Goal: Task Accomplishment & Management: Manage account settings

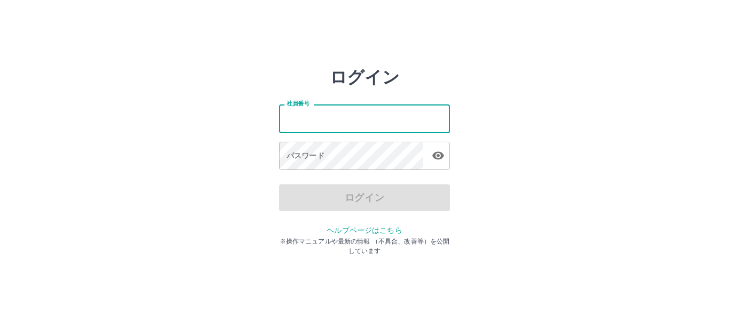
click at [384, 122] on input "社員番号" at bounding box center [364, 119] width 171 height 28
type input "*******"
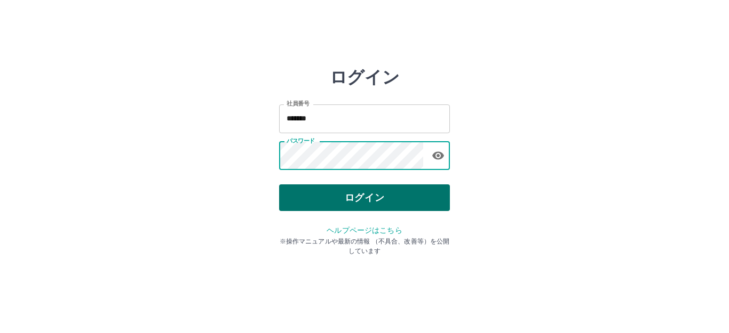
click at [360, 193] on button "ログイン" at bounding box center [364, 198] width 171 height 27
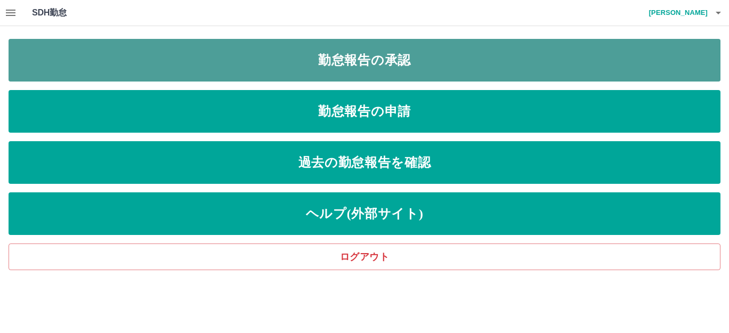
click at [386, 73] on link "勤怠報告の承認" at bounding box center [365, 60] width 712 height 43
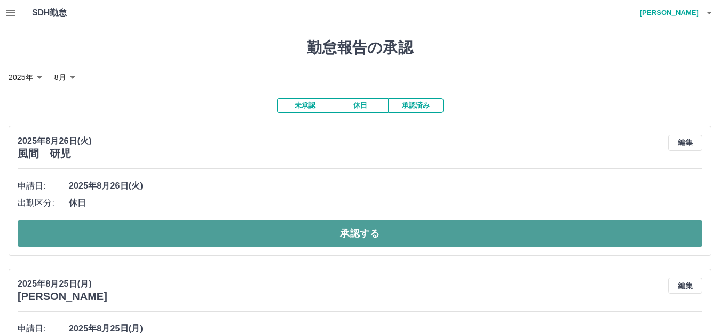
click at [221, 233] on button "承認する" at bounding box center [360, 233] width 685 height 27
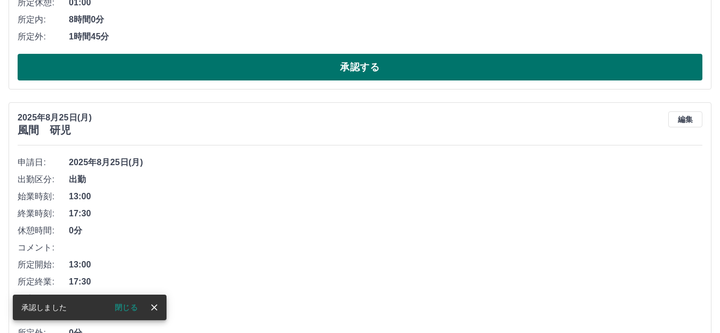
scroll to position [427, 0]
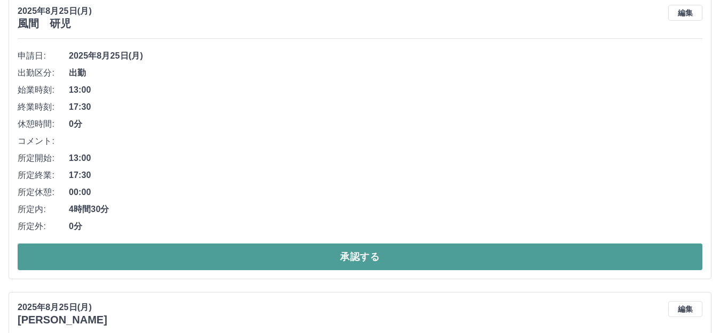
click at [227, 249] on button "承認する" at bounding box center [360, 257] width 685 height 27
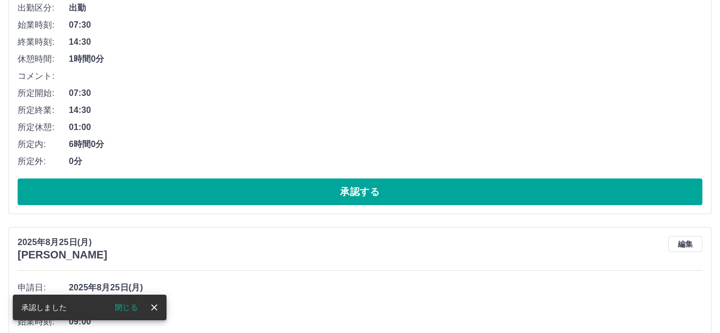
scroll to position [504, 0]
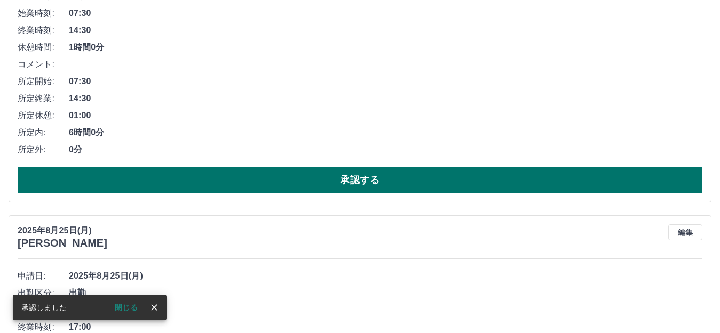
click at [259, 171] on button "承認する" at bounding box center [360, 180] width 685 height 27
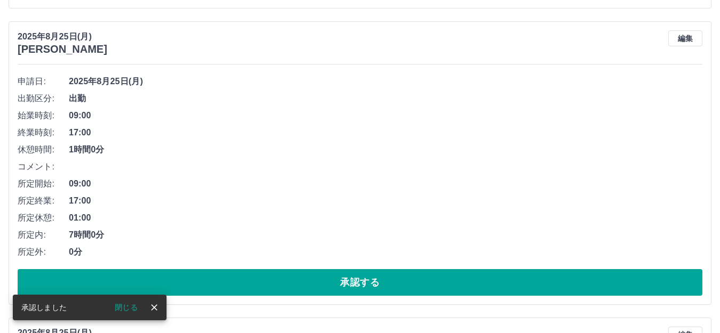
scroll to position [420, 0]
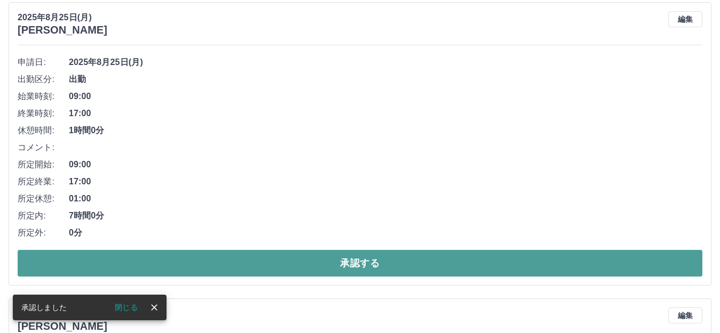
click at [249, 259] on button "承認する" at bounding box center [360, 263] width 685 height 27
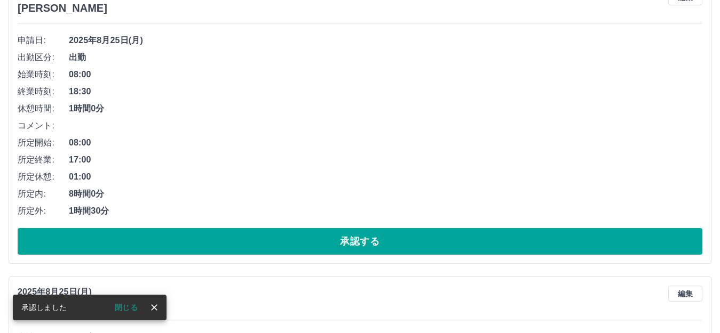
scroll to position [444, 0]
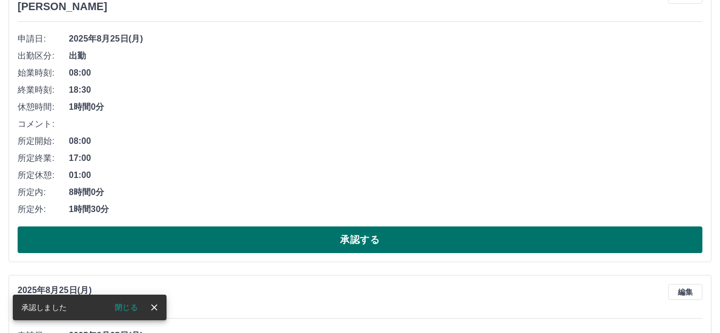
click at [255, 234] on button "承認する" at bounding box center [360, 240] width 685 height 27
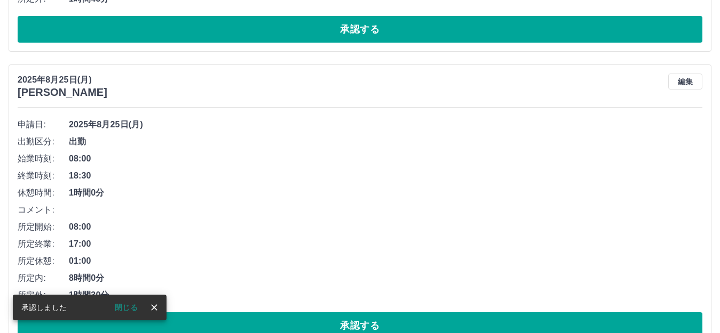
scroll to position [414, 0]
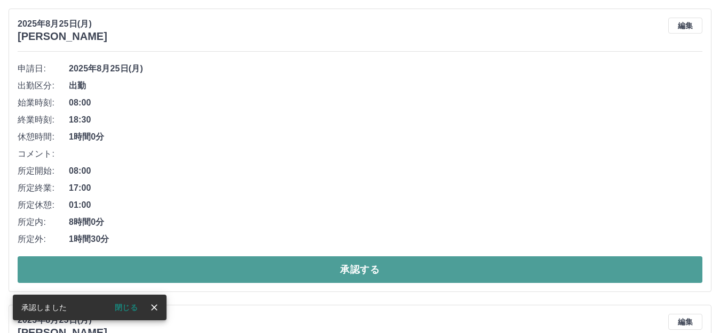
click at [255, 262] on button "承認する" at bounding box center [360, 270] width 685 height 27
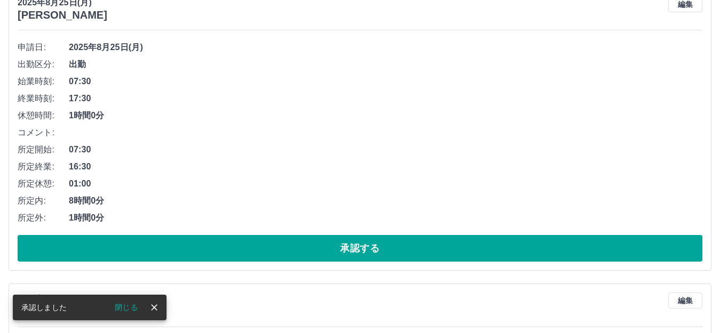
scroll to position [437, 0]
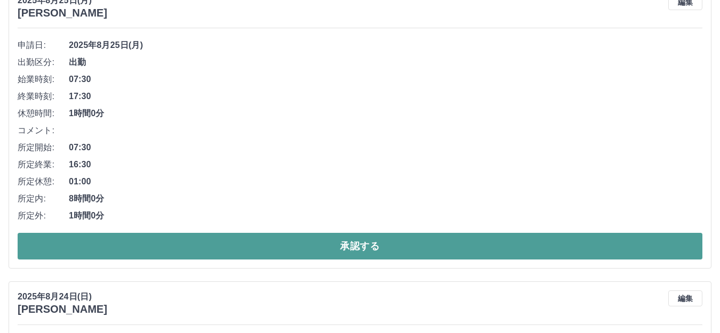
click at [285, 245] on button "承認する" at bounding box center [360, 246] width 685 height 27
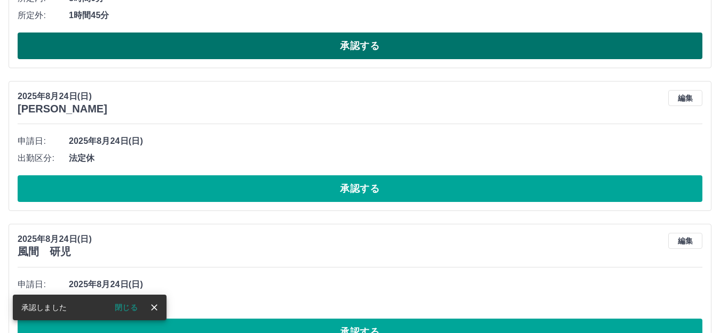
scroll to position [354, 0]
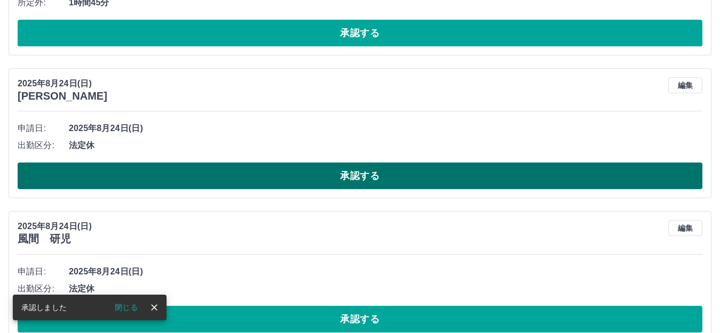
click at [295, 181] on button "承認する" at bounding box center [360, 176] width 685 height 27
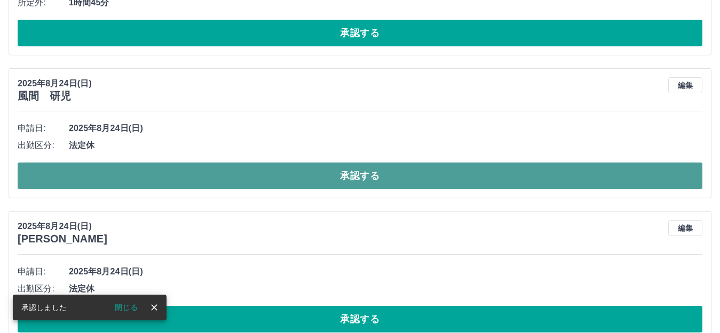
click at [309, 177] on button "承認する" at bounding box center [360, 176] width 685 height 27
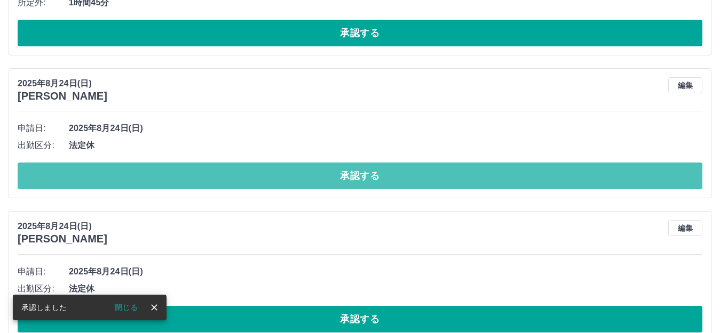
click at [308, 177] on button "承認する" at bounding box center [360, 176] width 685 height 27
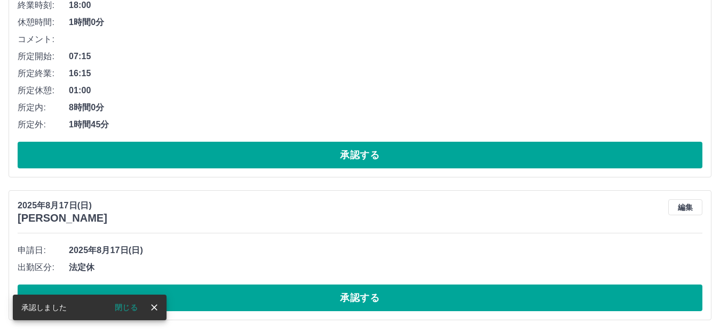
scroll to position [233, 0]
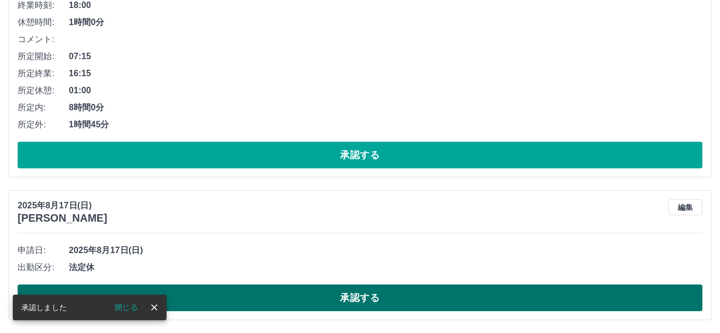
click at [284, 300] on button "承認する" at bounding box center [360, 298] width 685 height 27
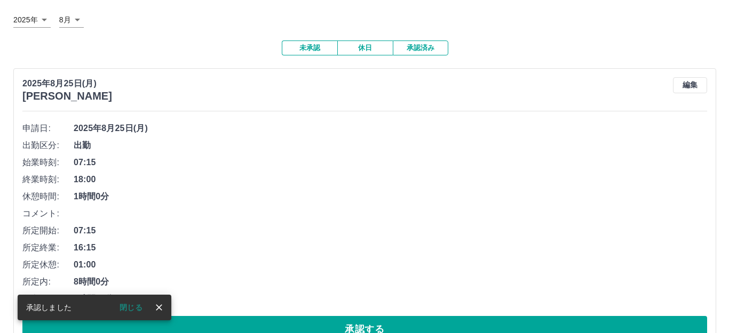
scroll to position [0, 0]
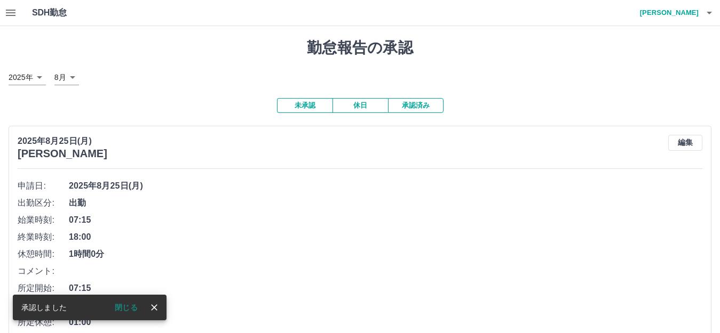
click at [709, 11] on icon "button" at bounding box center [709, 12] width 13 height 13
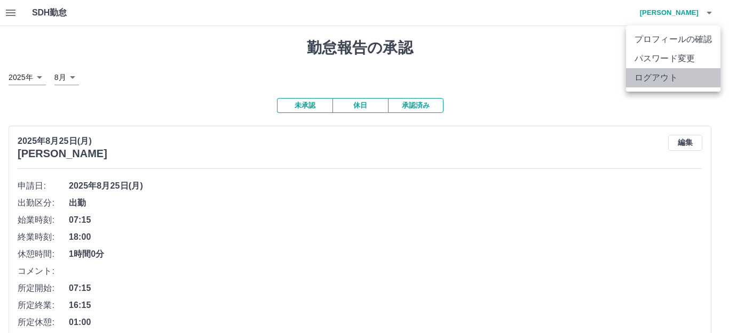
click at [681, 73] on li "ログアウト" at bounding box center [673, 77] width 94 height 19
